Goal: Information Seeking & Learning: Learn about a topic

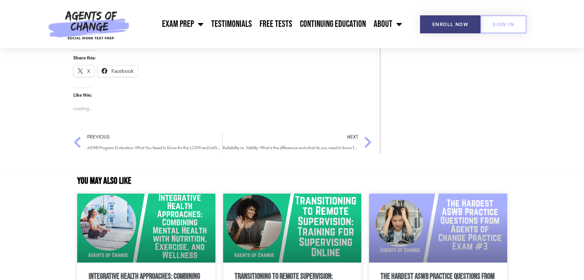
scroll to position [1152, 0]
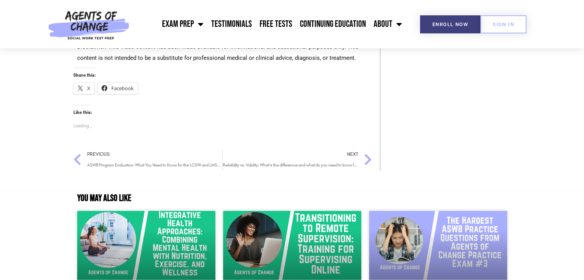
click at [369, 163] on icon "Post Navigation" at bounding box center [368, 159] width 8 height 13
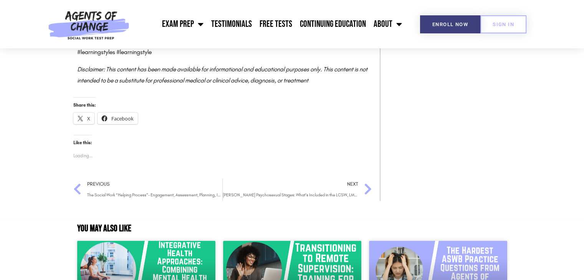
scroll to position [1843, 0]
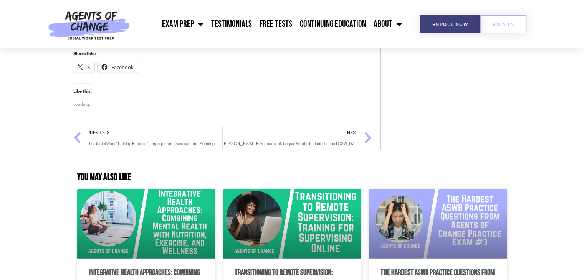
click at [370, 144] on icon "Post Navigation" at bounding box center [368, 138] width 8 height 13
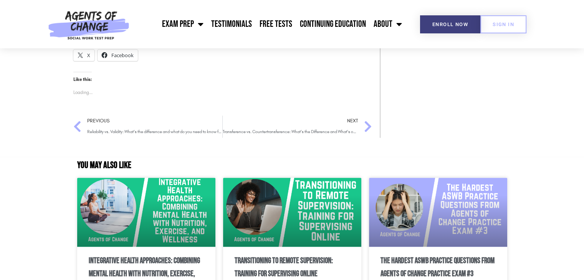
scroll to position [960, 0]
click at [78, 127] on icon "Post Navigation" at bounding box center [77, 126] width 8 height 13
